Goal: Find specific page/section: Find specific page/section

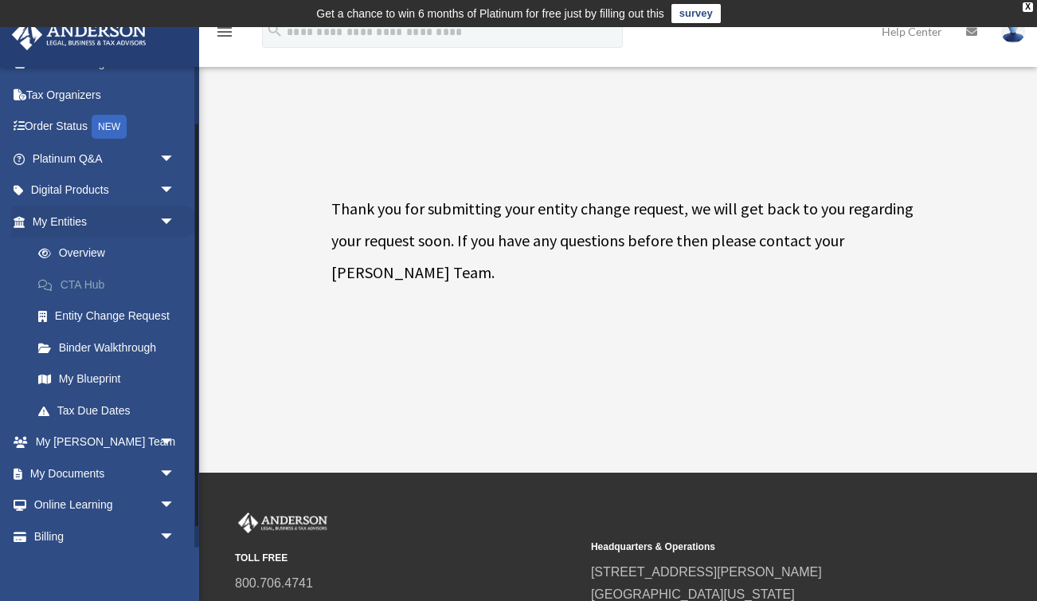
scroll to position [69, 0]
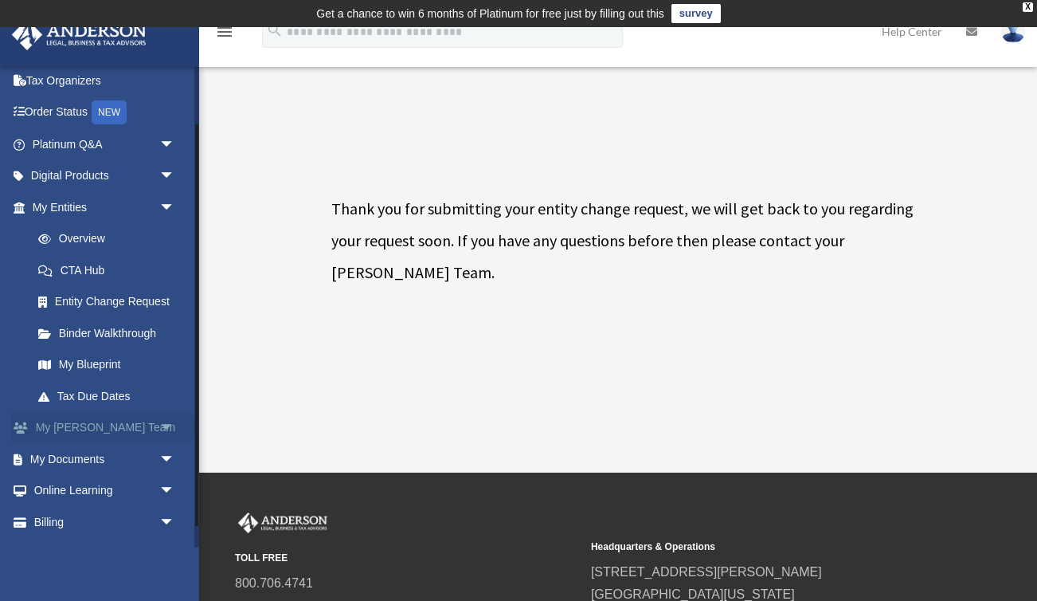
click at [153, 426] on link "My [PERSON_NAME] Team arrow_drop_down" at bounding box center [105, 428] width 188 height 32
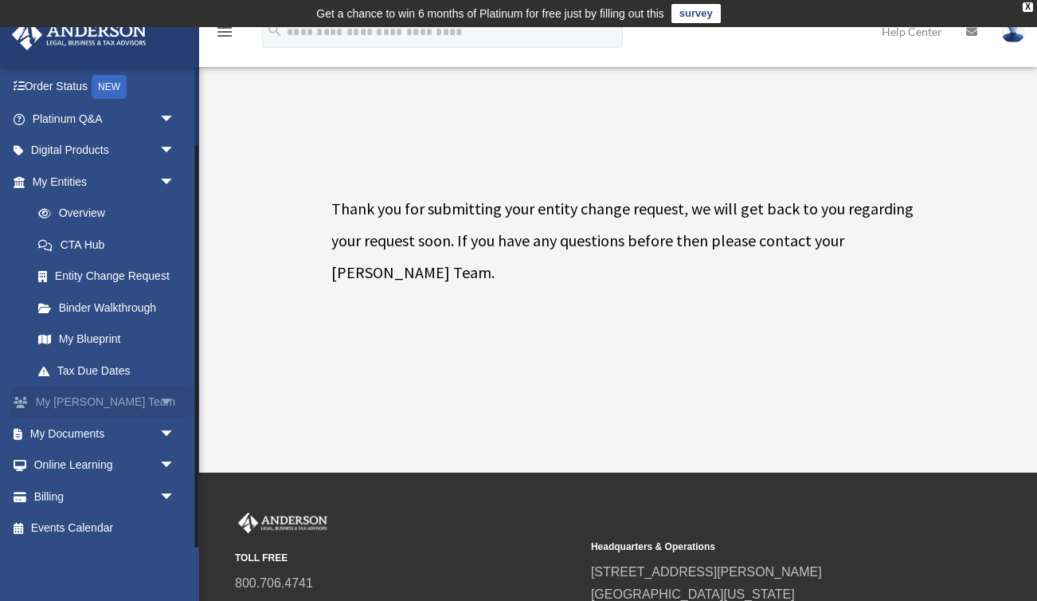
click at [166, 401] on span "arrow_drop_down" at bounding box center [175, 402] width 32 height 33
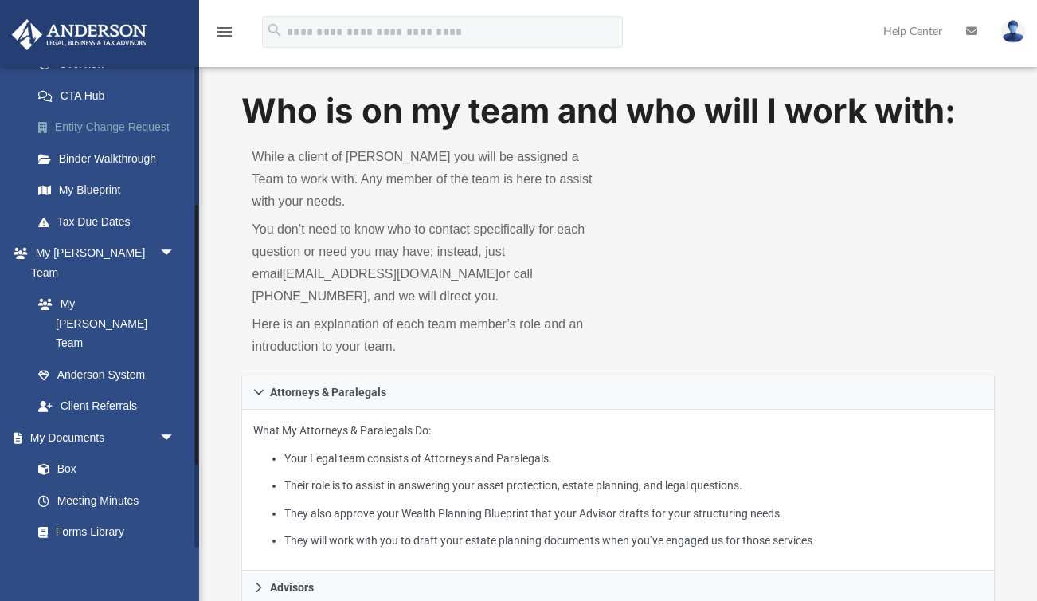
scroll to position [261, 0]
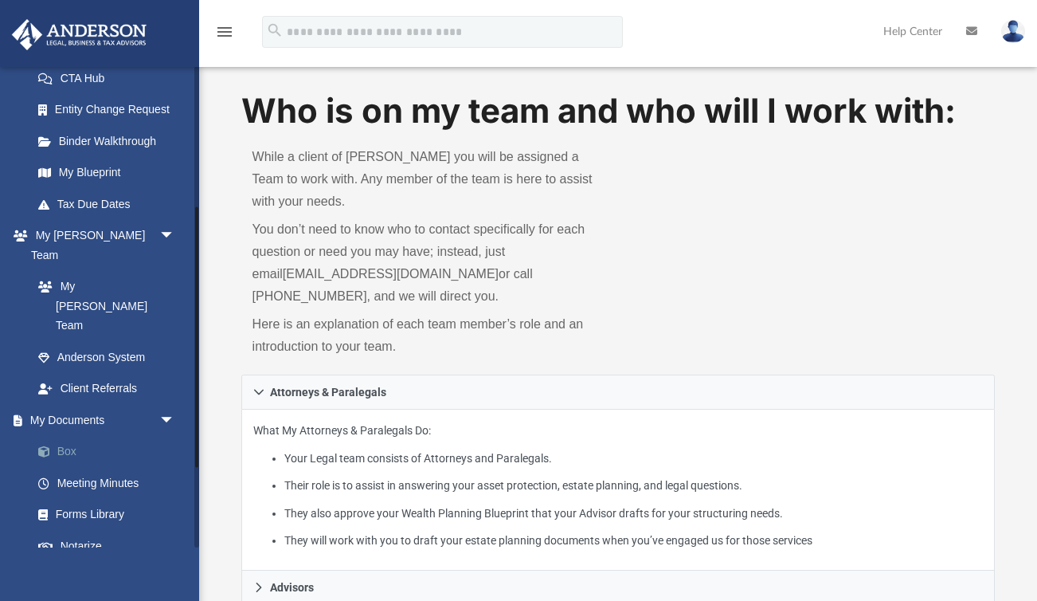
click at [65, 436] on link "Box" at bounding box center [110, 452] width 177 height 32
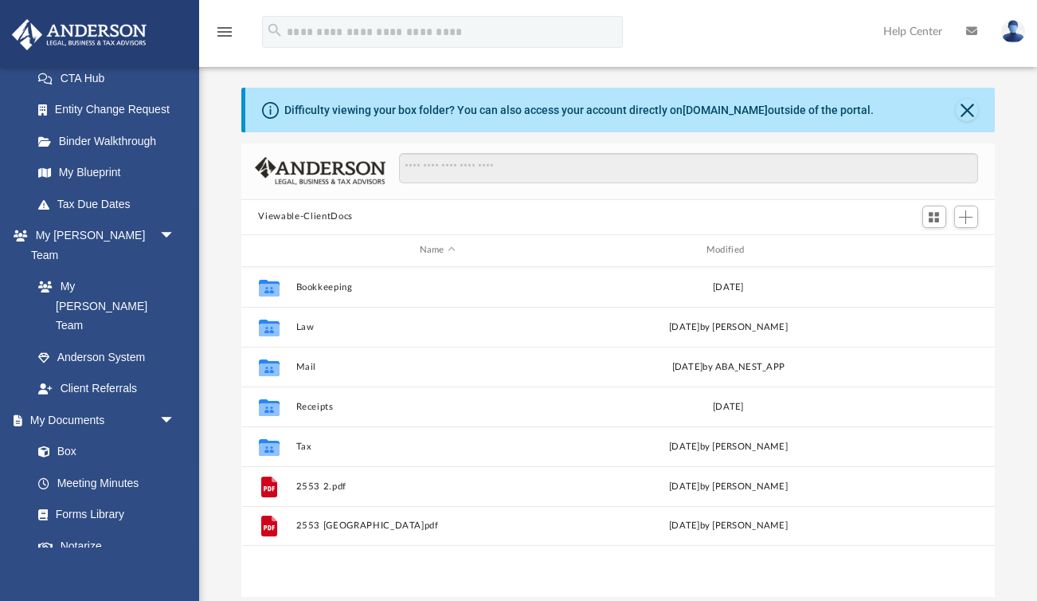
scroll to position [362, 754]
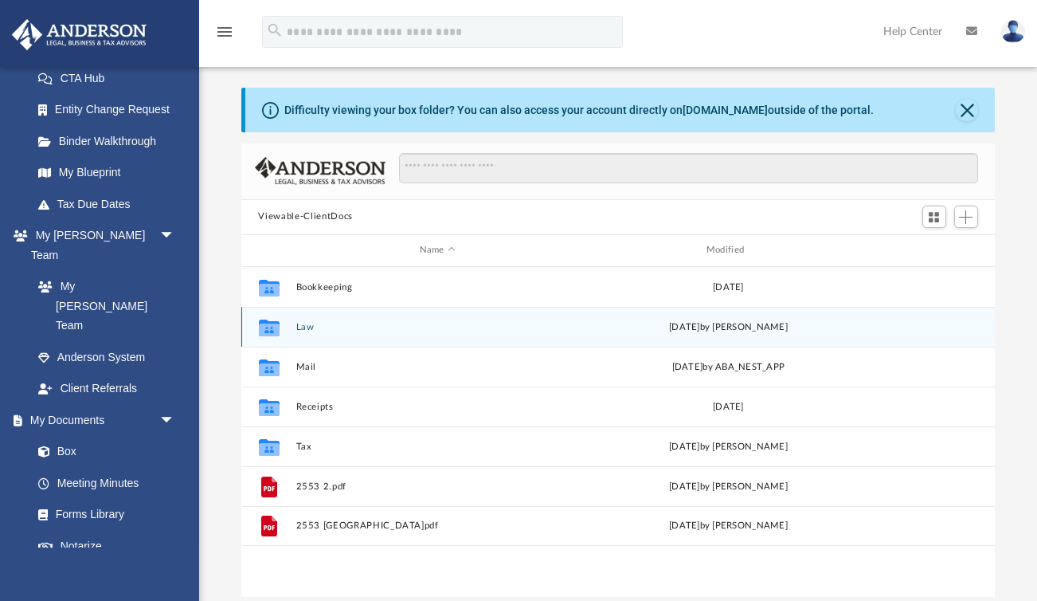
click at [308, 324] on button "Law" at bounding box center [438, 327] width 284 height 10
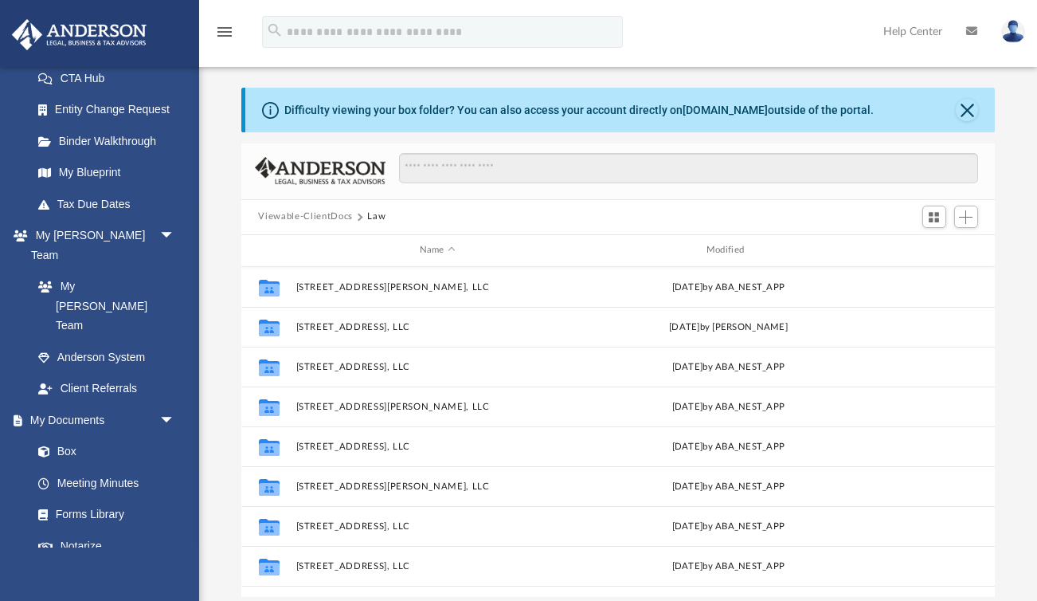
click at [321, 218] on button "Viewable-ClientDocs" at bounding box center [305, 217] width 94 height 14
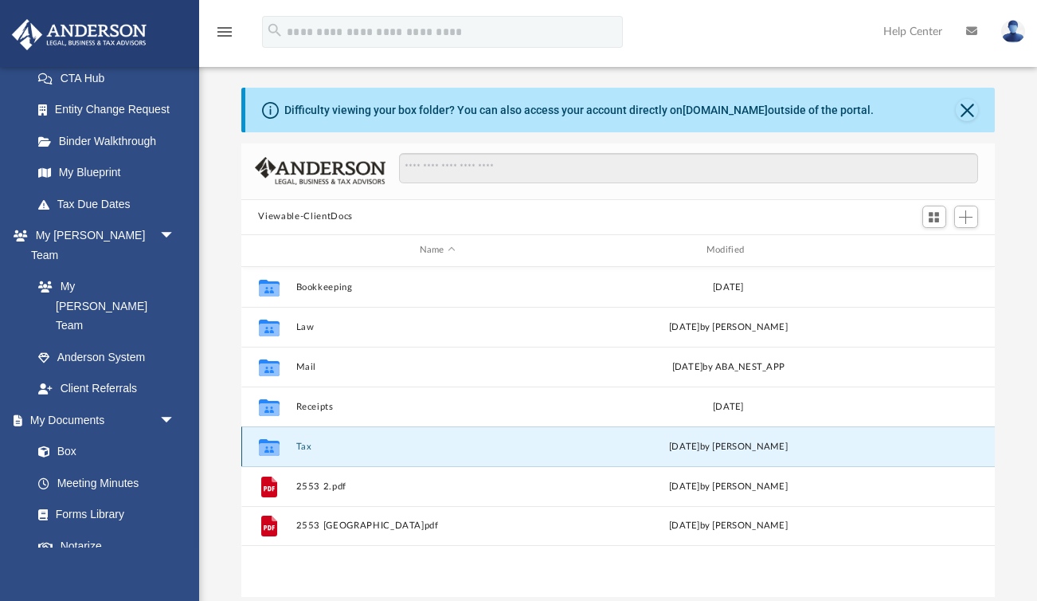
click at [302, 442] on button "Tax" at bounding box center [438, 446] width 284 height 10
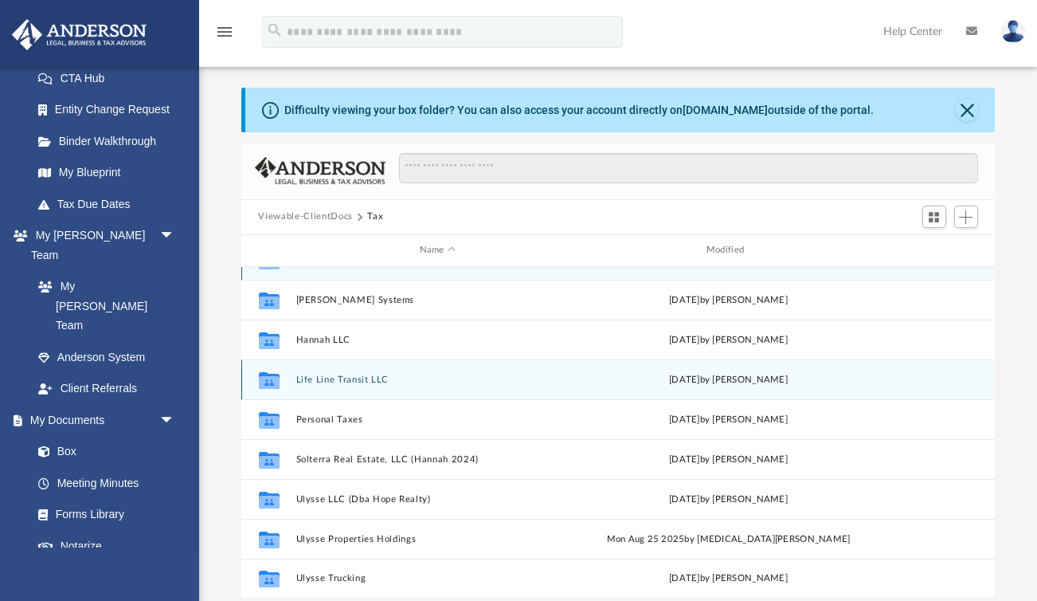
scroll to position [28, 0]
